Goal: Find specific page/section: Find specific page/section

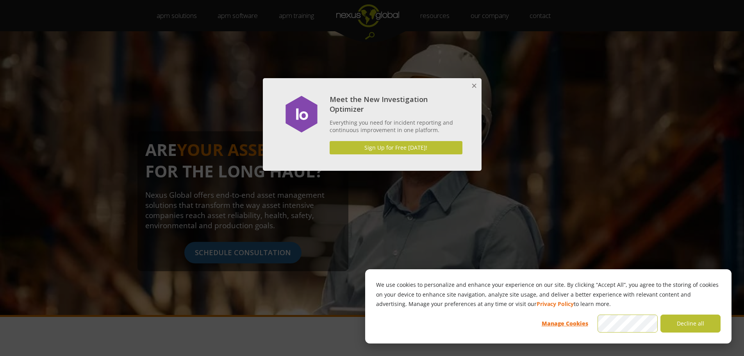
click at [474, 86] on button "Close" at bounding box center [474, 86] width 16 height 16
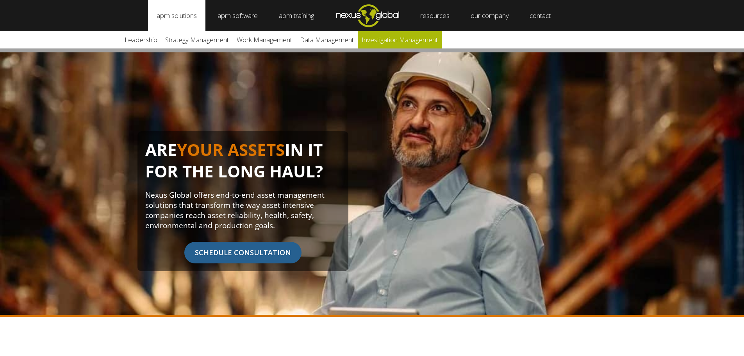
click at [379, 39] on link "Investigation Management" at bounding box center [400, 39] width 84 height 17
